Goal: Transaction & Acquisition: Purchase product/service

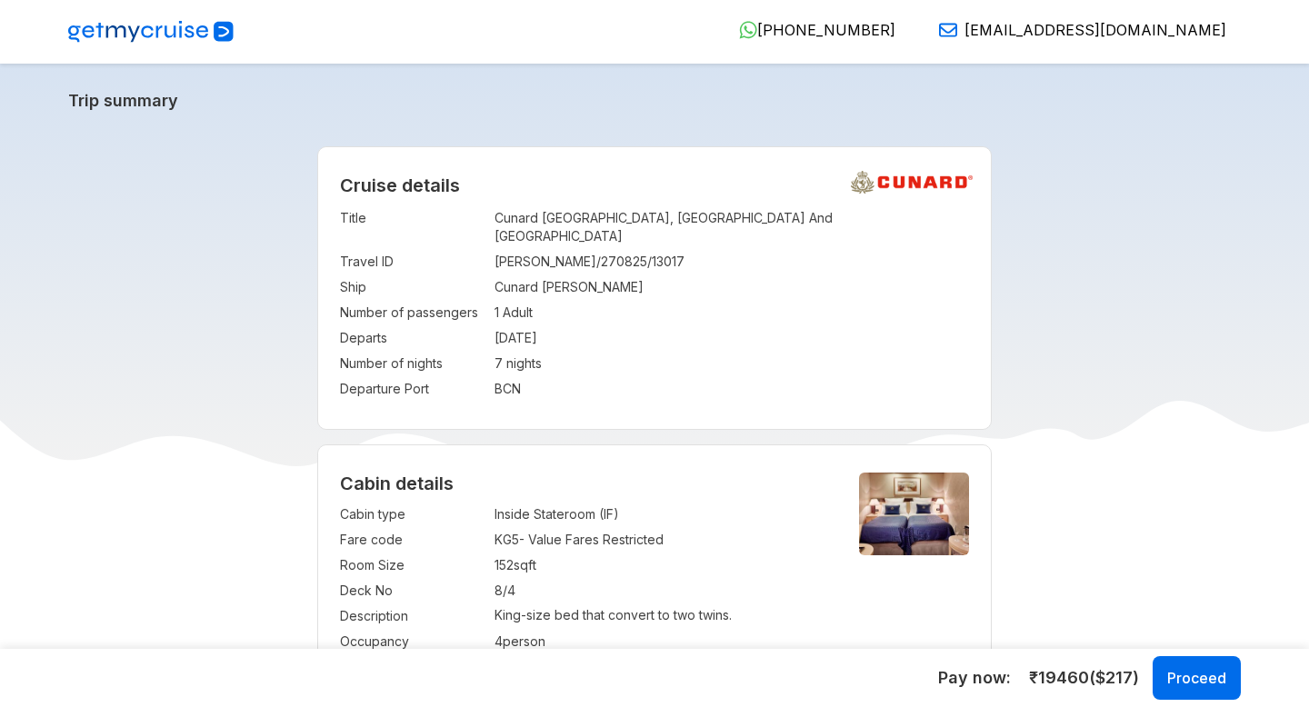
select select "*"
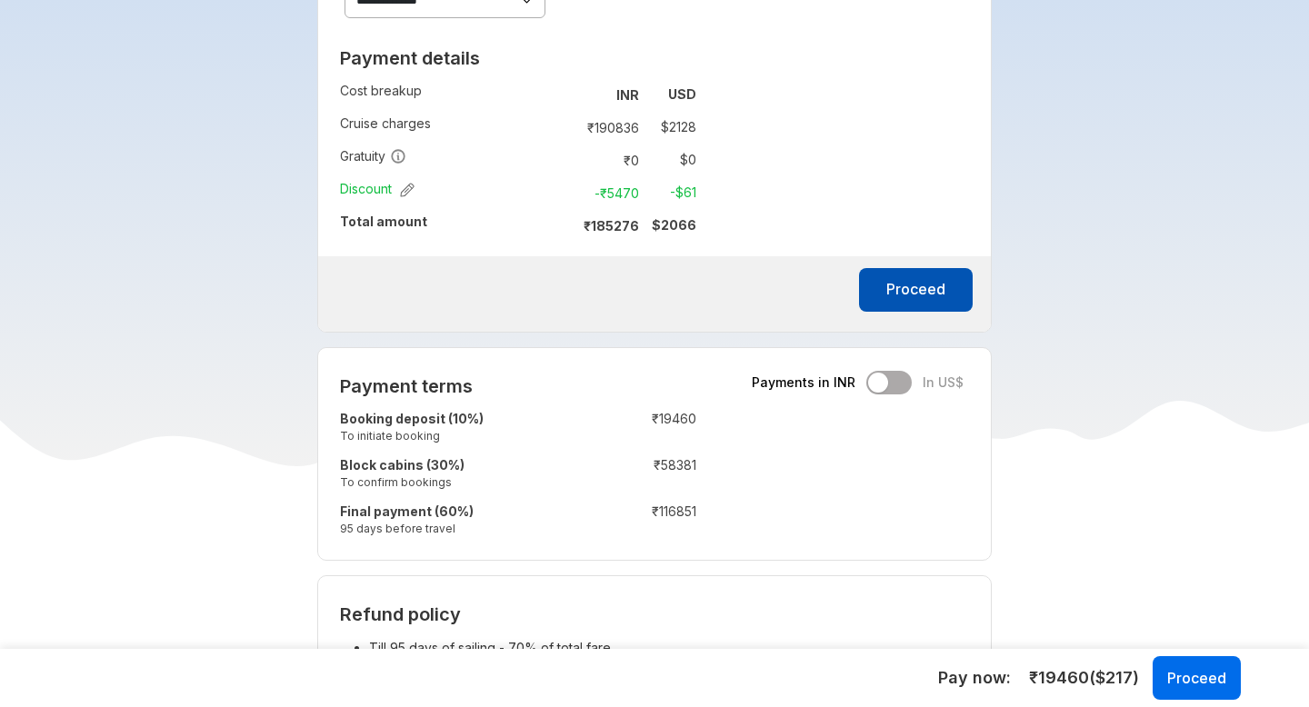
click at [887, 276] on button "Proceed" at bounding box center [916, 290] width 114 height 44
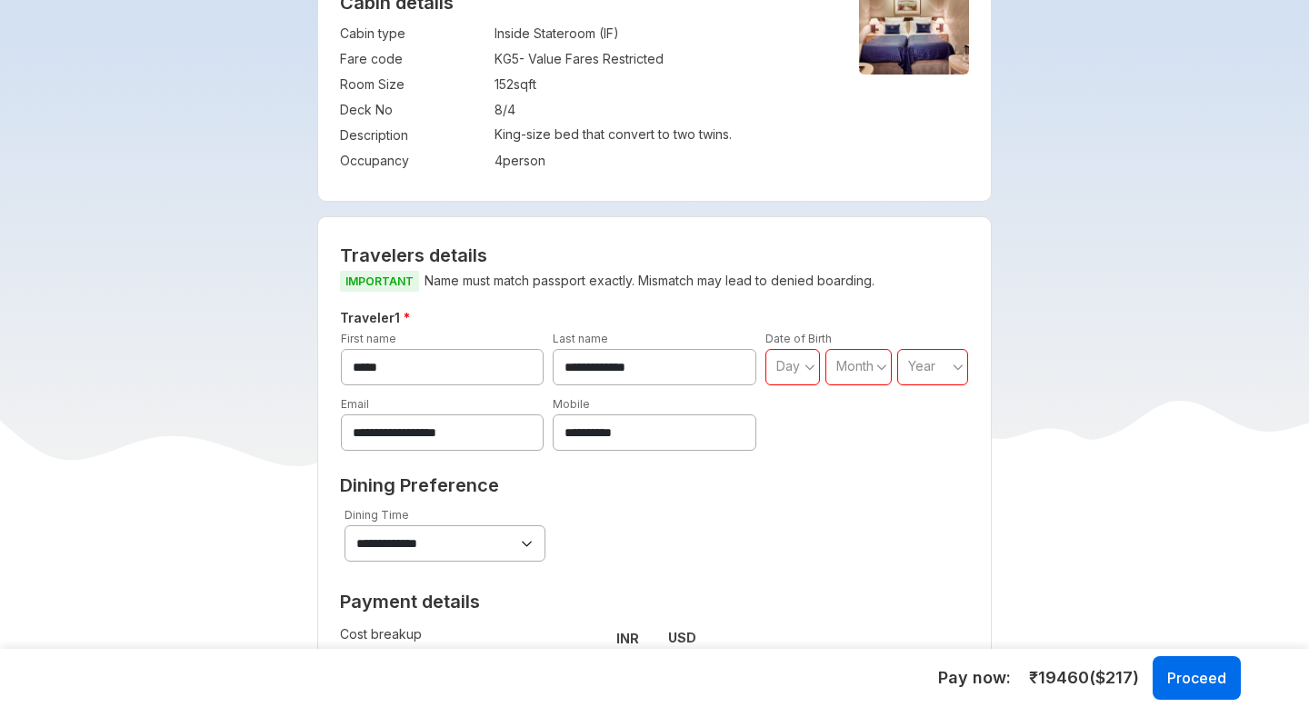
scroll to position [478, 0]
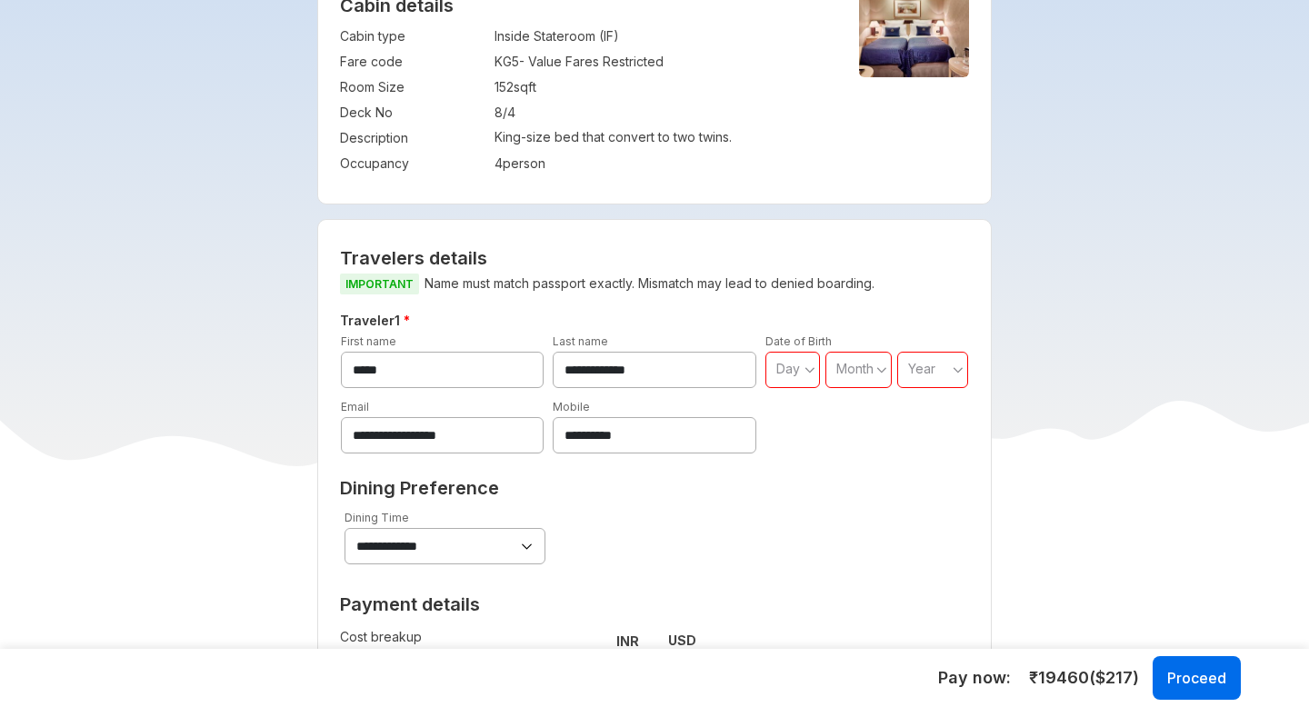
click at [785, 361] on span "Day" at bounding box center [788, 368] width 24 height 15
click at [801, 453] on span "03" at bounding box center [792, 459] width 55 height 33
type input "**"
click at [849, 361] on span "Month" at bounding box center [854, 368] width 37 height 15
click at [844, 423] on span "February" at bounding box center [869, 427] width 89 height 33
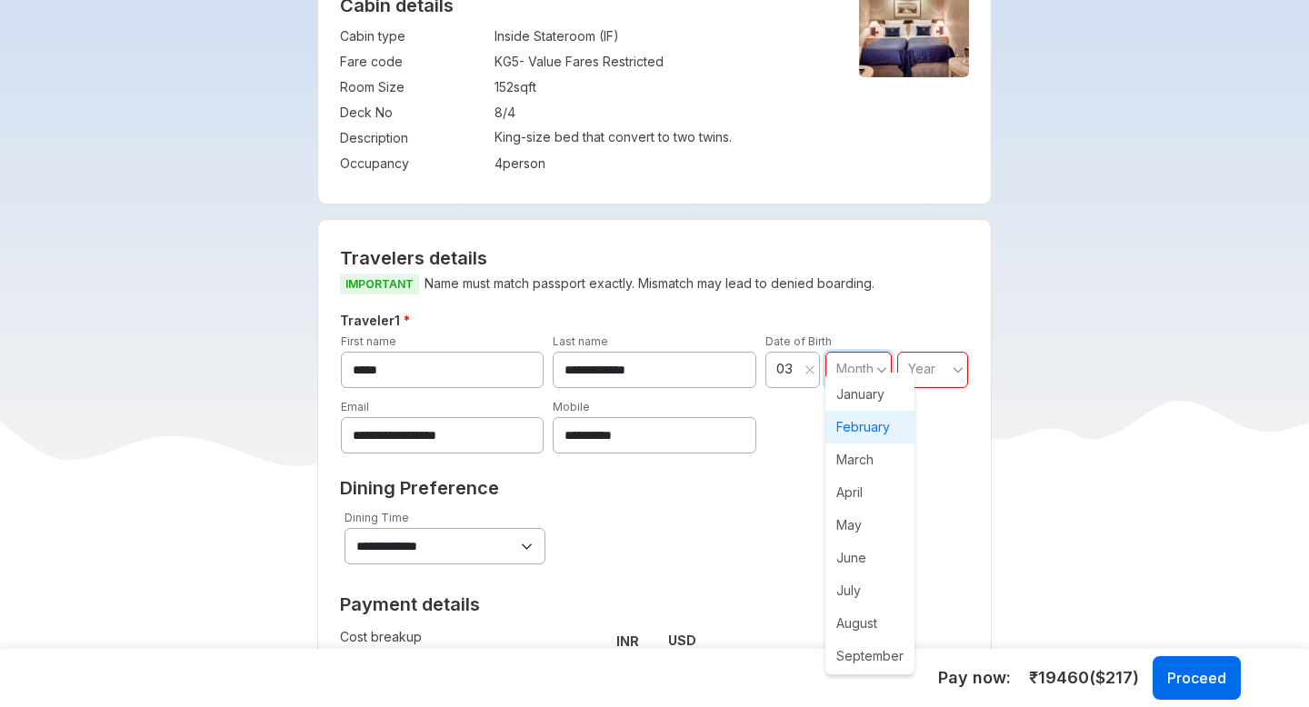
type input "**"
click at [923, 367] on div "Year" at bounding box center [935, 370] width 65 height 36
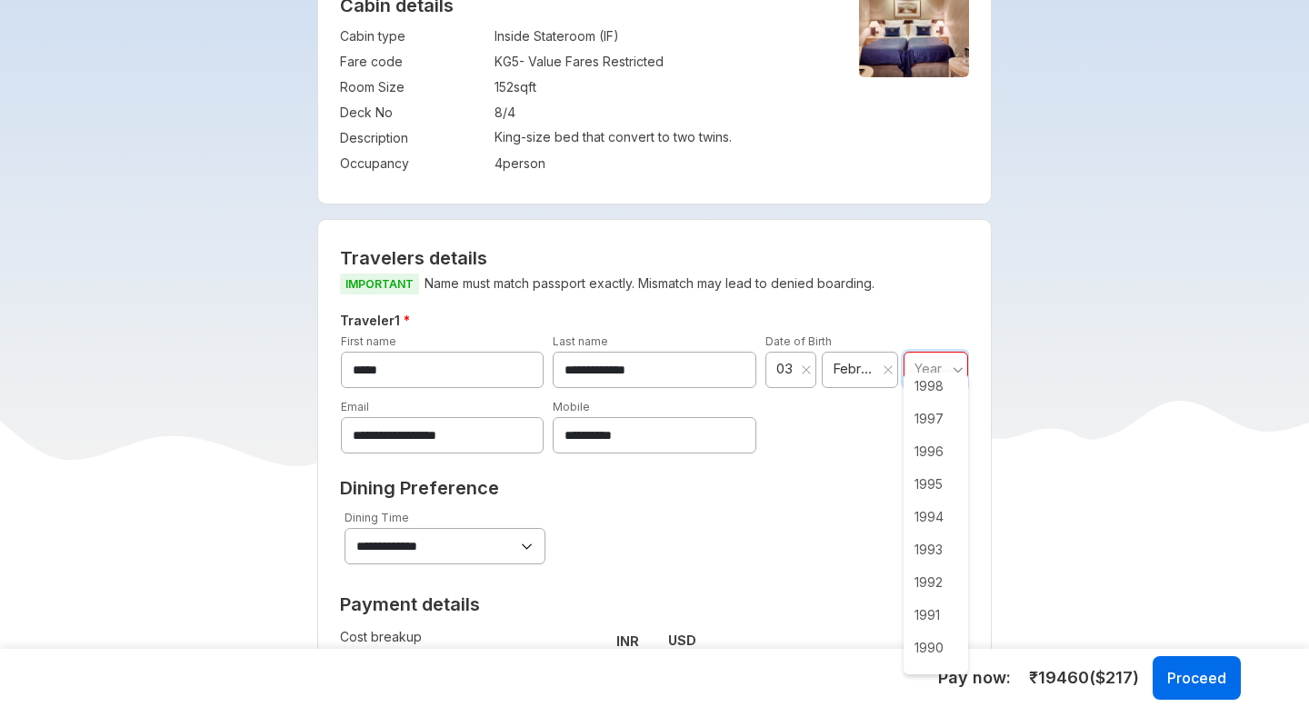
scroll to position [1034, 0]
click at [930, 603] on span "1987" at bounding box center [935, 603] width 65 height 33
type input "****"
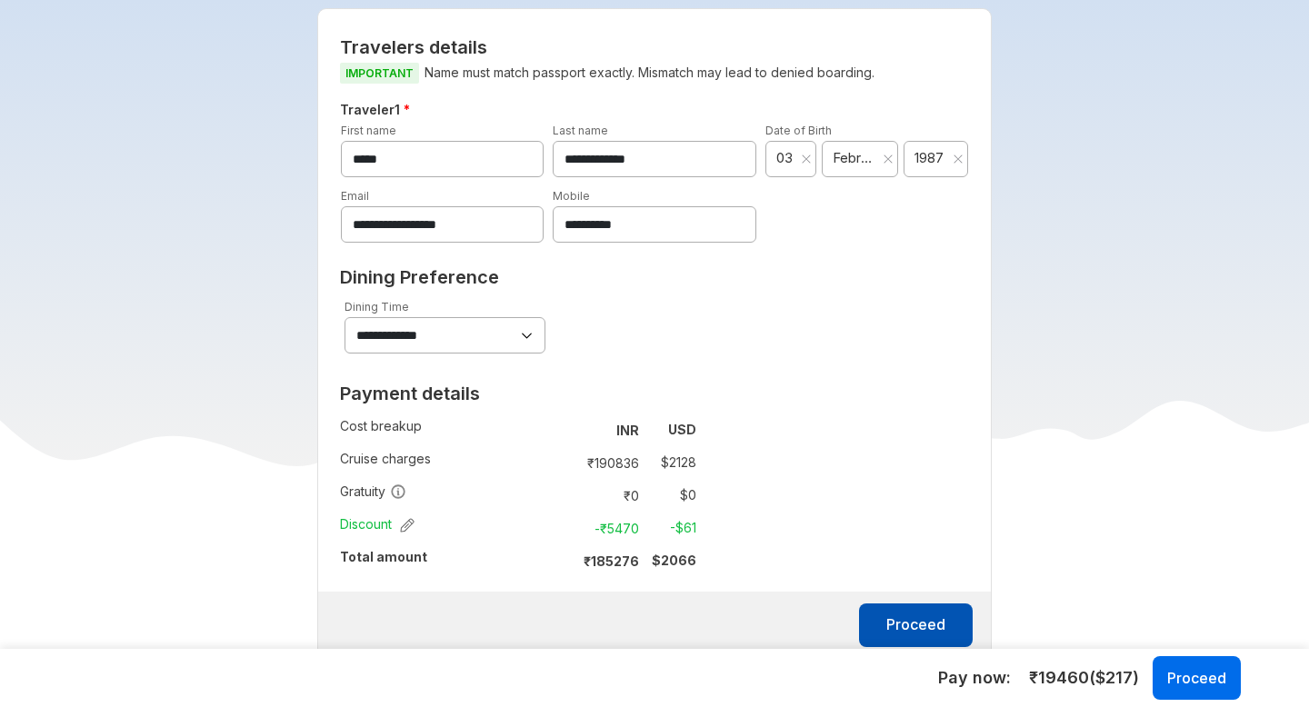
click at [914, 603] on button "Proceed" at bounding box center [916, 625] width 114 height 44
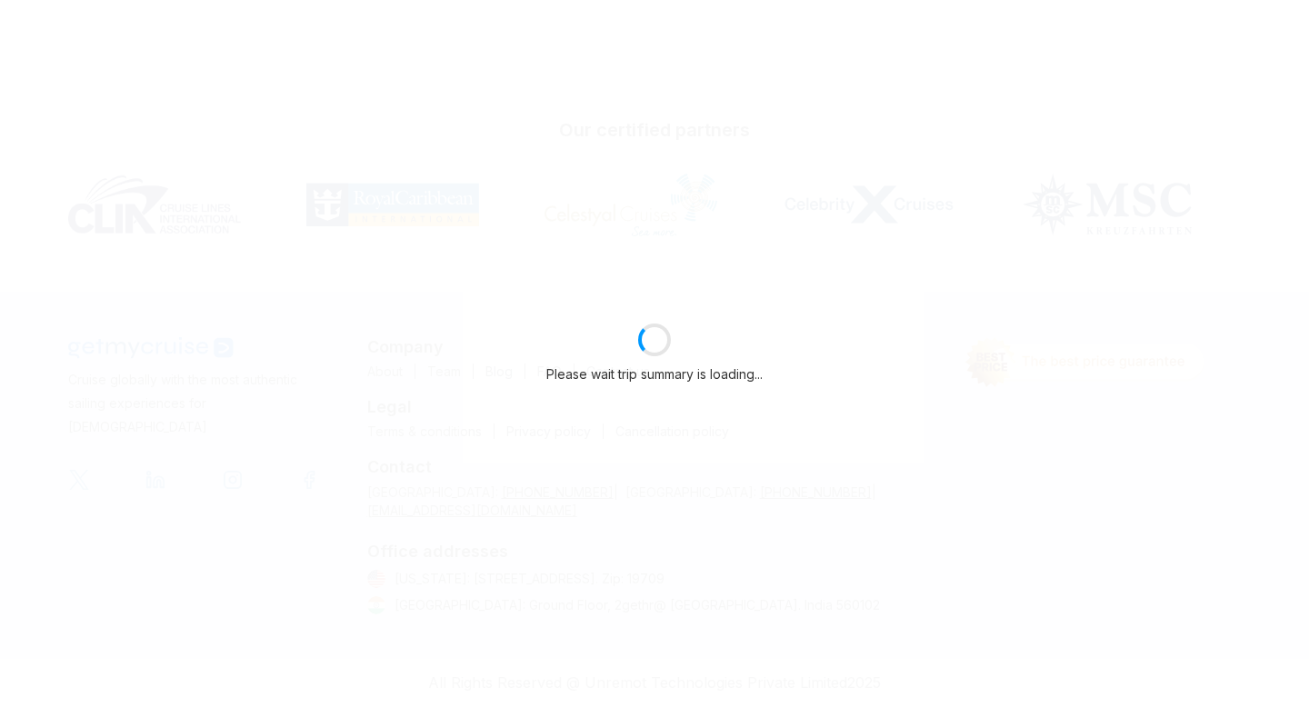
scroll to position [349, 0]
select select "*"
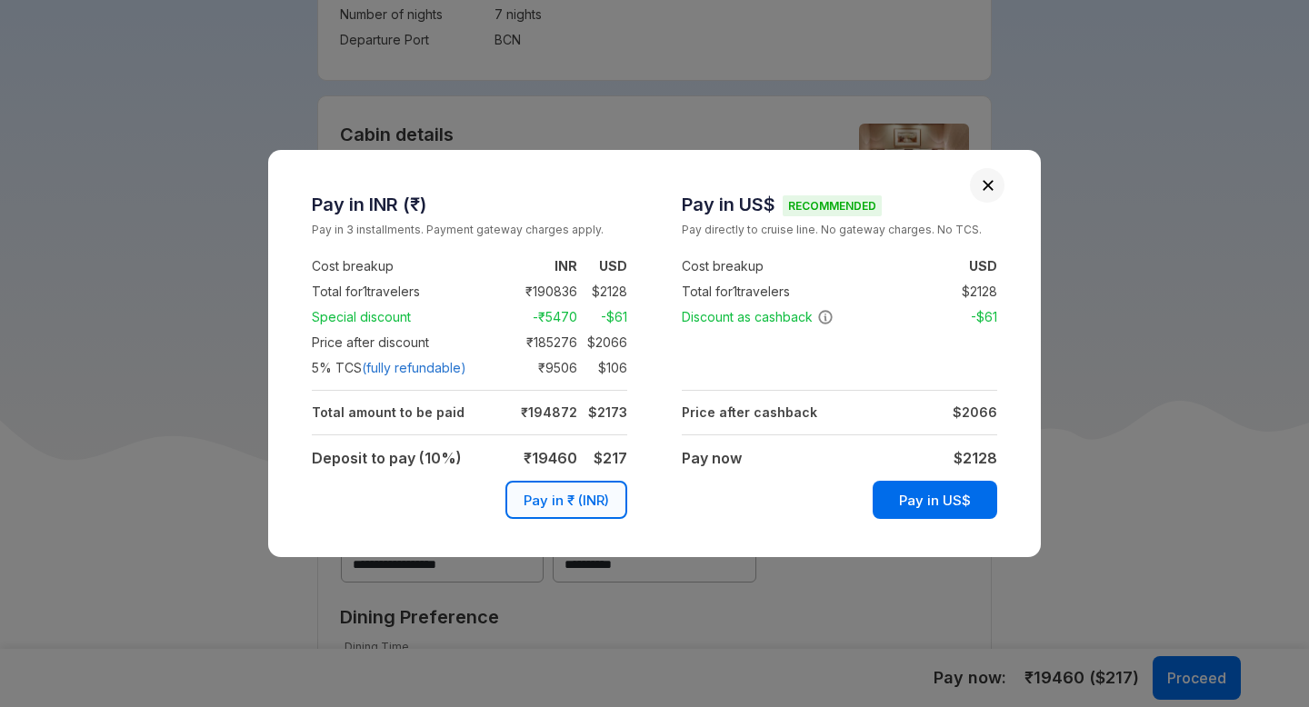
scroll to position [689, 0]
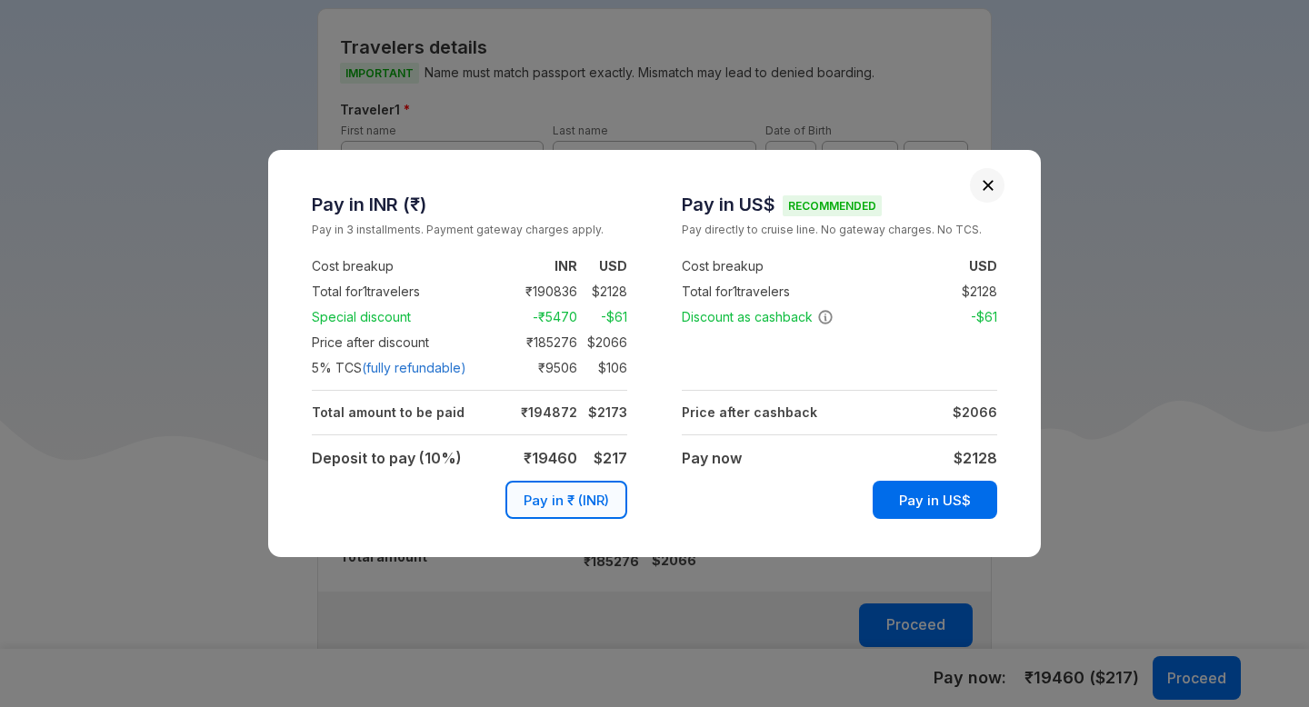
click at [787, 496] on td "Pay in US$" at bounding box center [839, 496] width 315 height 49
click at [712, 504] on td "Pay in US$" at bounding box center [839, 496] width 315 height 49
click at [941, 504] on button "Pay in US$" at bounding box center [934, 500] width 124 height 38
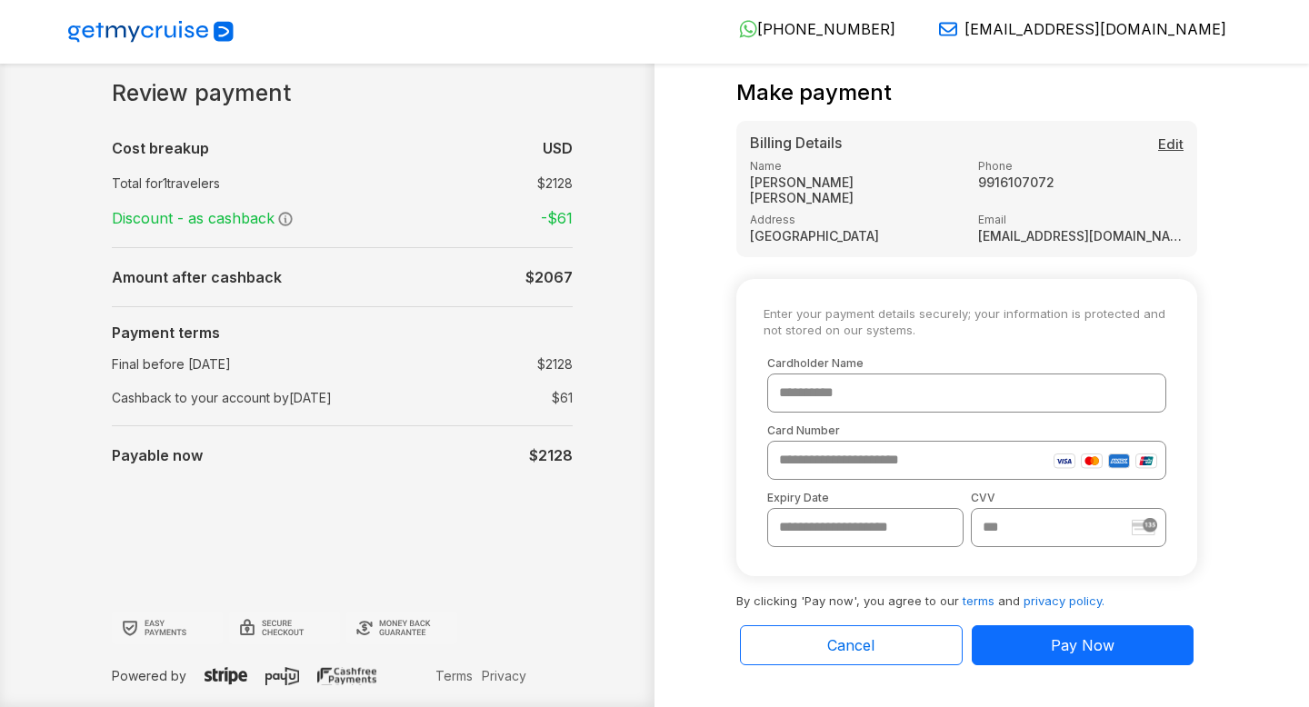
click at [690, 514] on div "**********" at bounding box center [948, 382] width 588 height 605
